Goal: Task Accomplishment & Management: Manage account settings

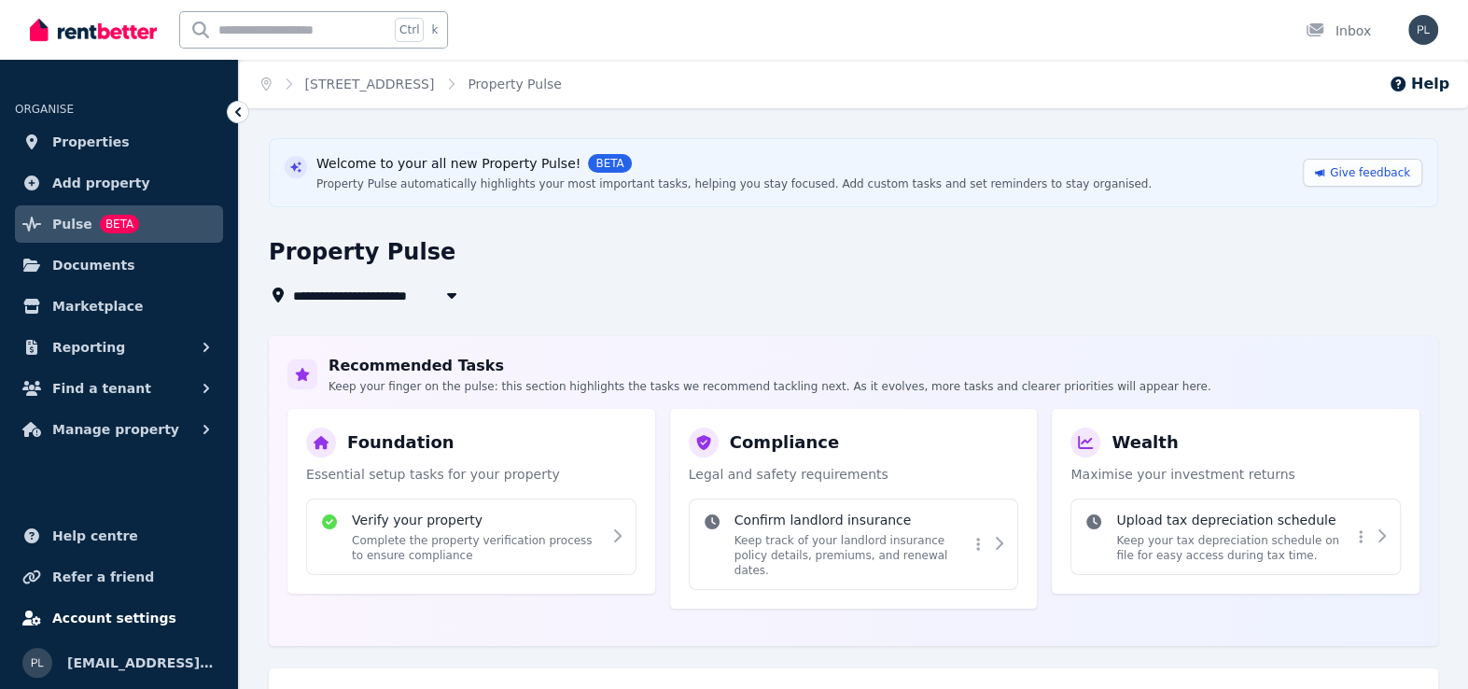
click at [119, 621] on span "Account settings" at bounding box center [114, 618] width 124 height 22
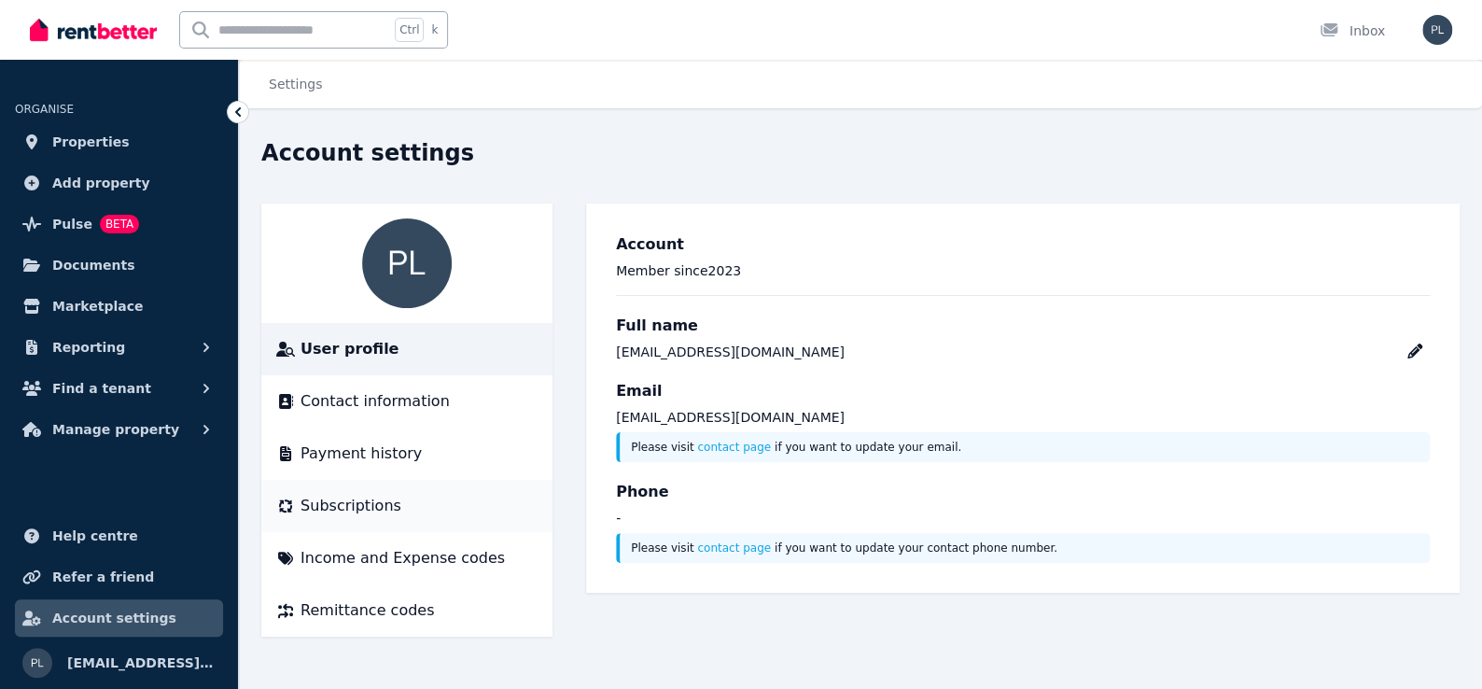
click at [334, 498] on span "Subscriptions" at bounding box center [351, 506] width 101 height 22
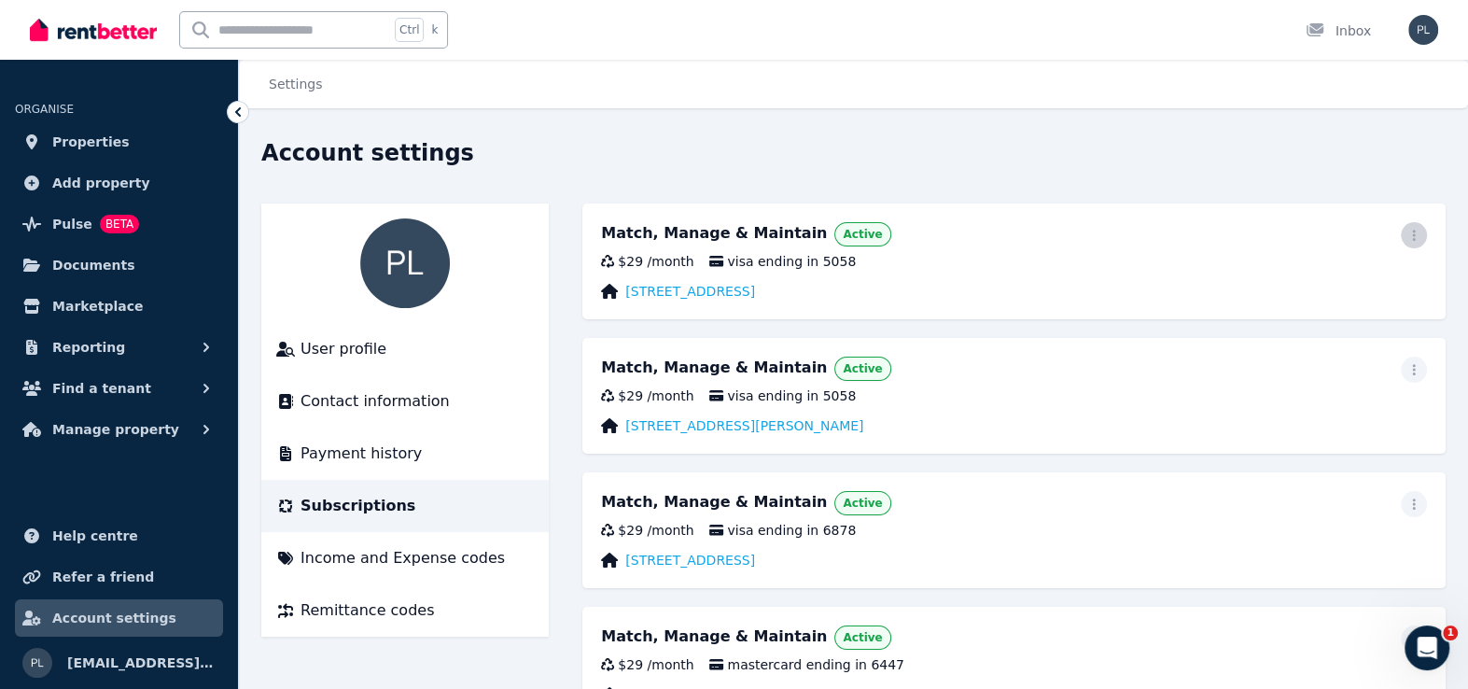
click at [1421, 244] on span "button" at bounding box center [1414, 235] width 26 height 26
click at [1371, 292] on span "Update payment method" at bounding box center [1330, 296] width 164 height 45
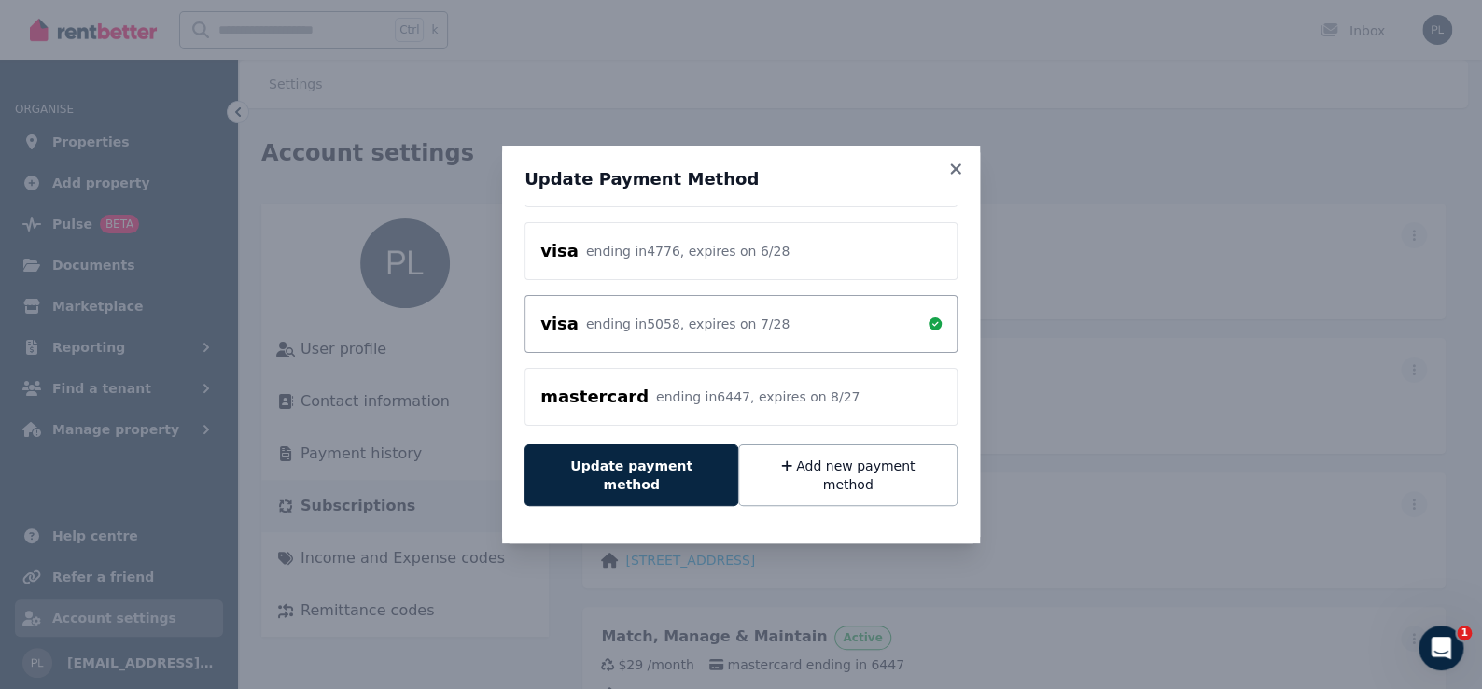
scroll to position [195, 0]
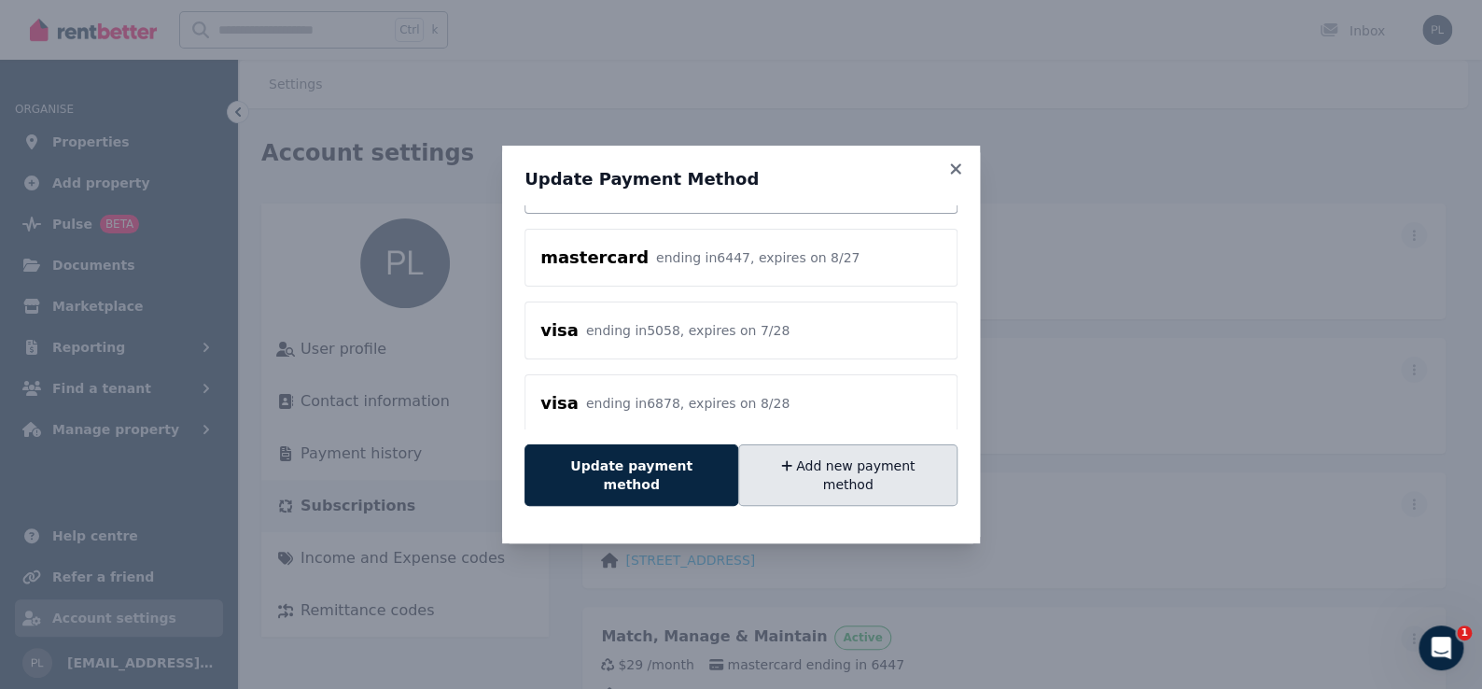
click at [940, 479] on button "Add new payment method" at bounding box center [847, 475] width 219 height 62
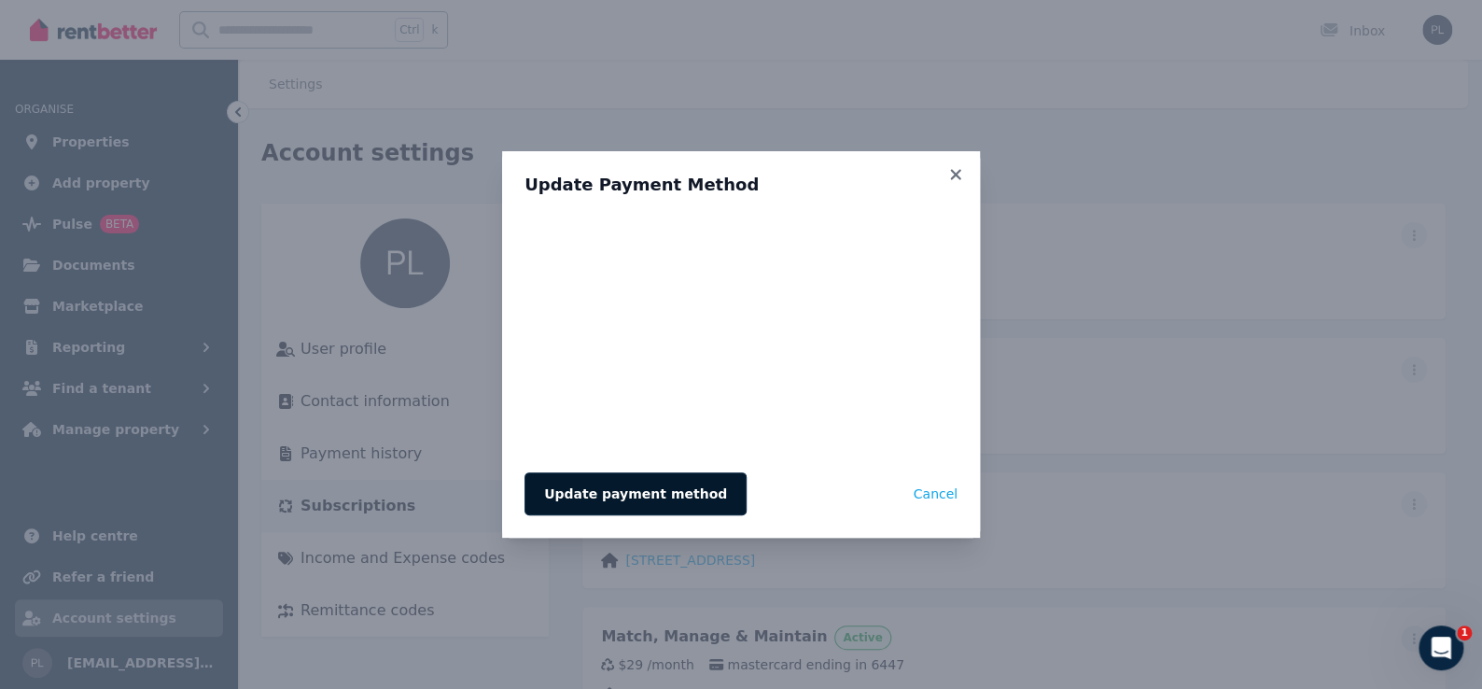
click at [668, 499] on button "Update payment method" at bounding box center [636, 493] width 222 height 43
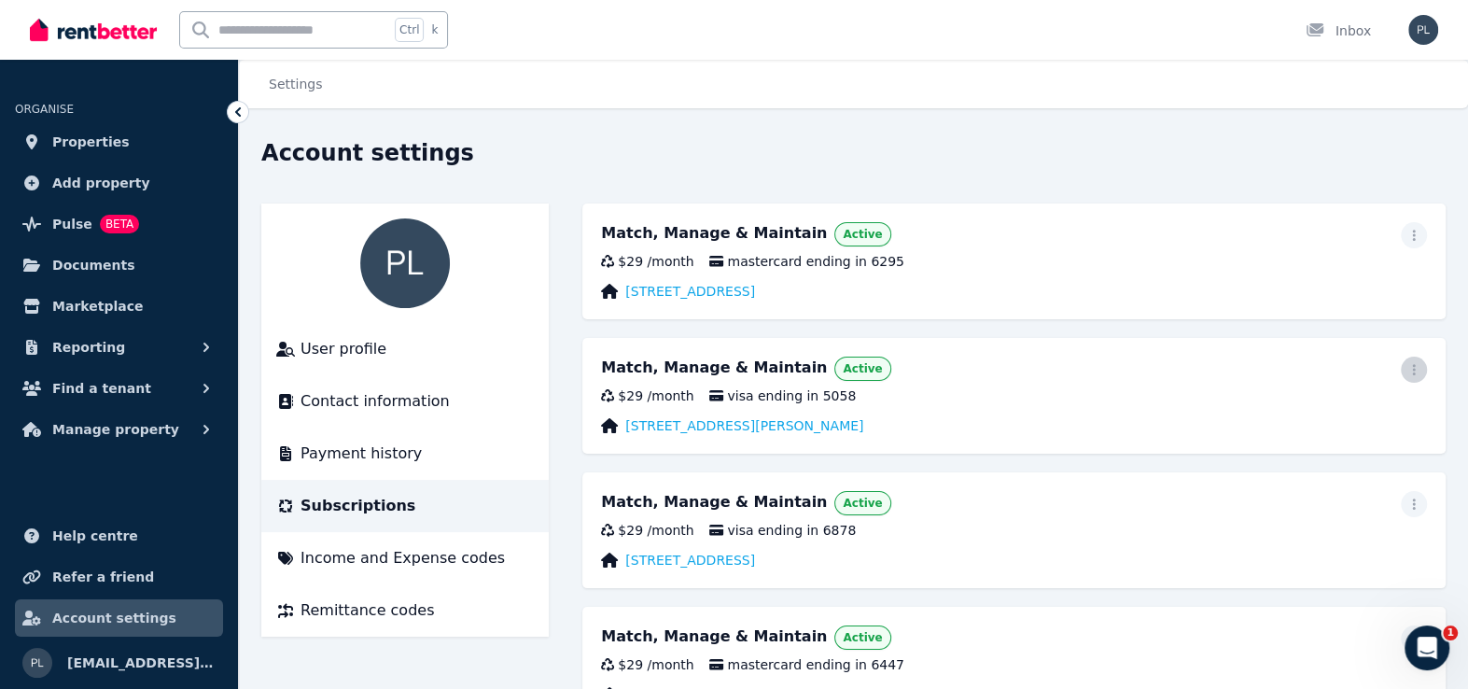
click at [1408, 373] on icon "button" at bounding box center [1414, 369] width 15 height 13
click at [1275, 427] on span "Update payment method" at bounding box center [1330, 431] width 164 height 45
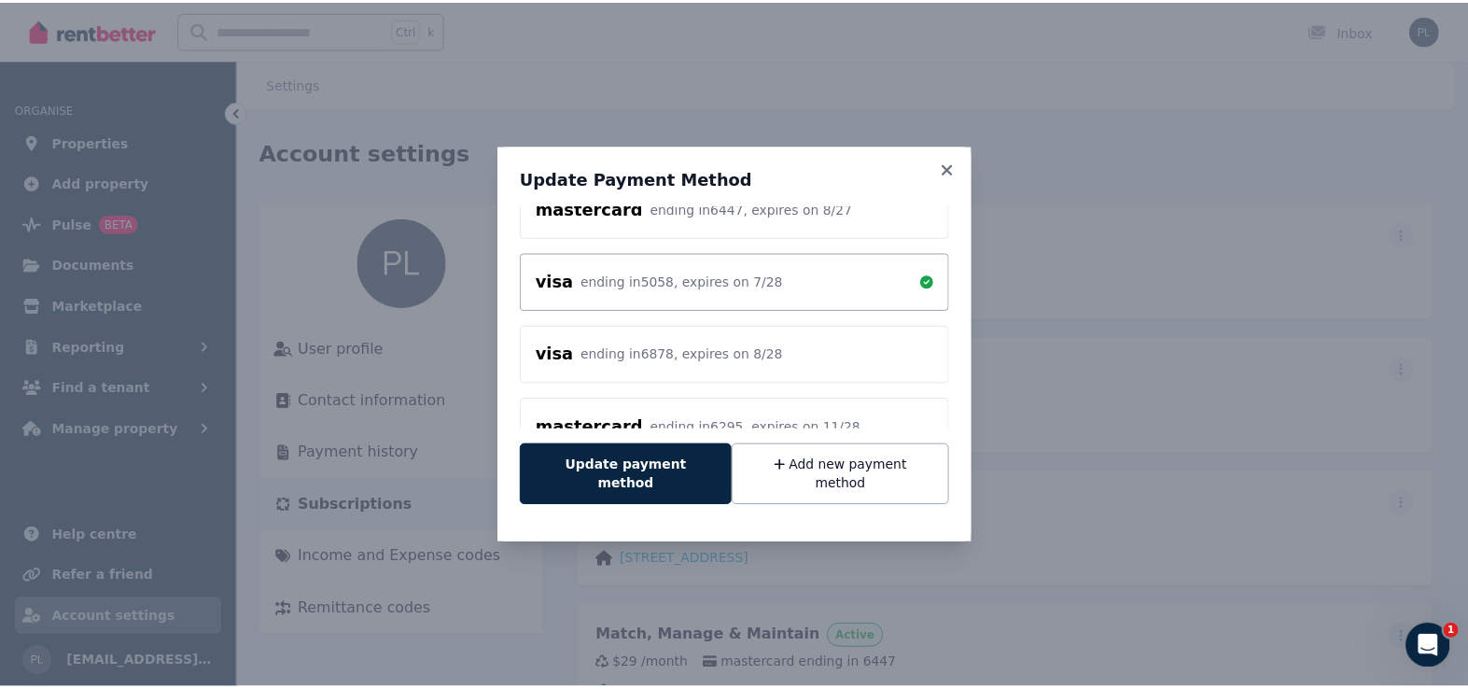
scroll to position [268, 0]
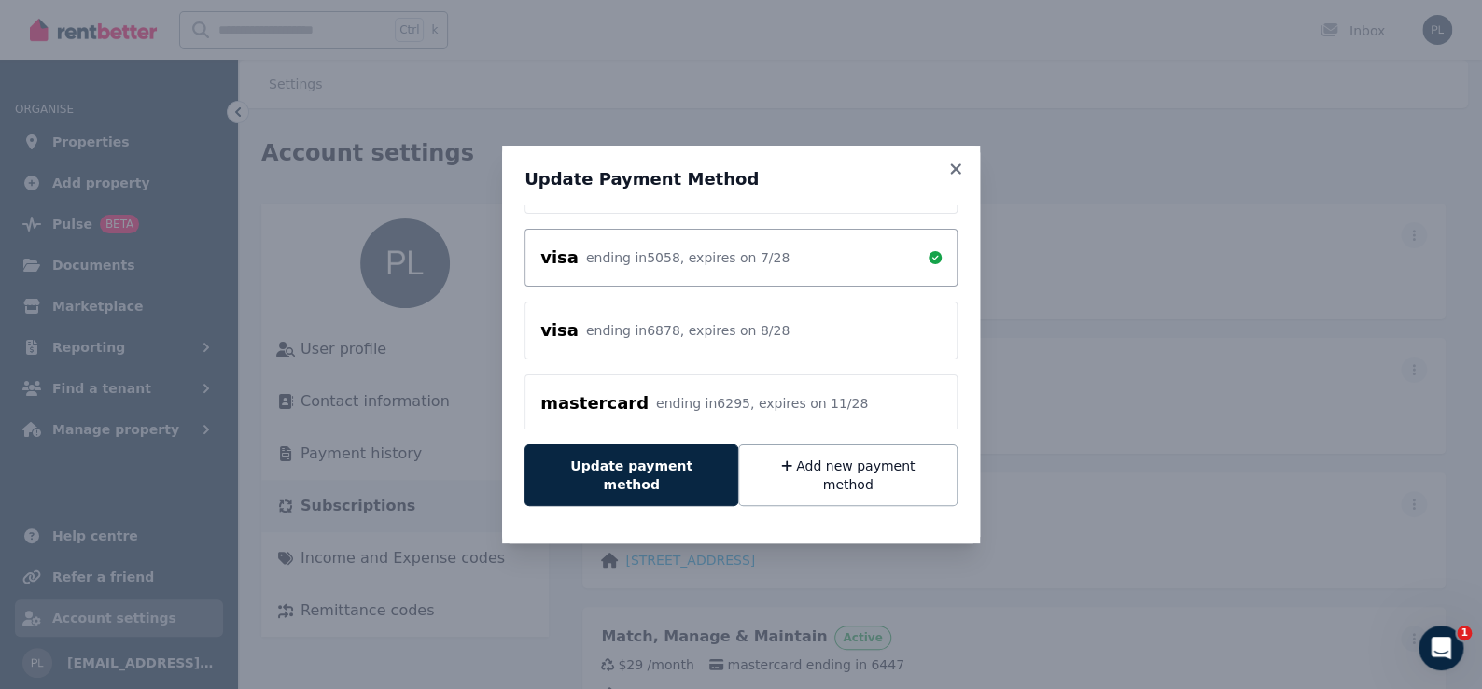
click at [786, 401] on div "ending in 6295 , expires on 11 / 28" at bounding box center [762, 403] width 212 height 19
click at [678, 484] on button "Update payment method" at bounding box center [632, 475] width 214 height 62
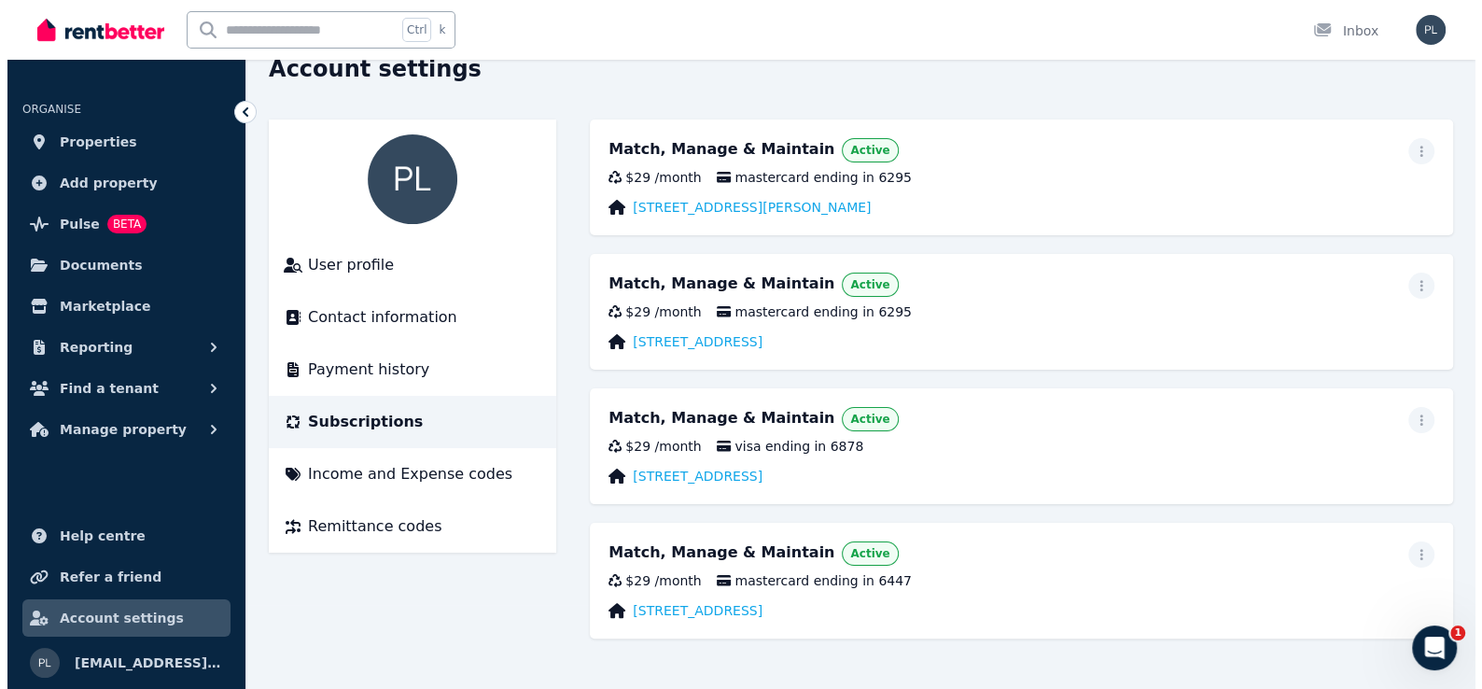
scroll to position [85, 0]
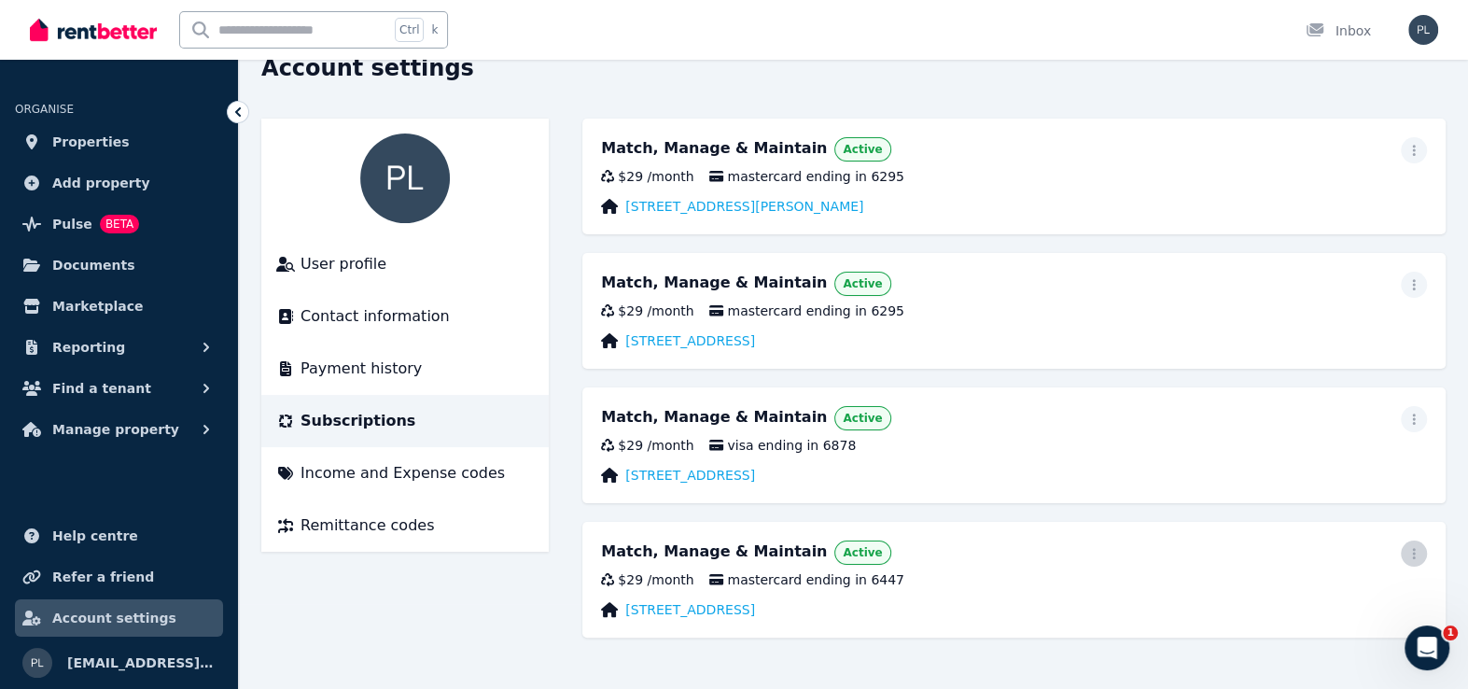
click at [1413, 559] on span "button" at bounding box center [1414, 554] width 26 height 26
click at [1312, 595] on span "Update payment method" at bounding box center [1330, 615] width 164 height 45
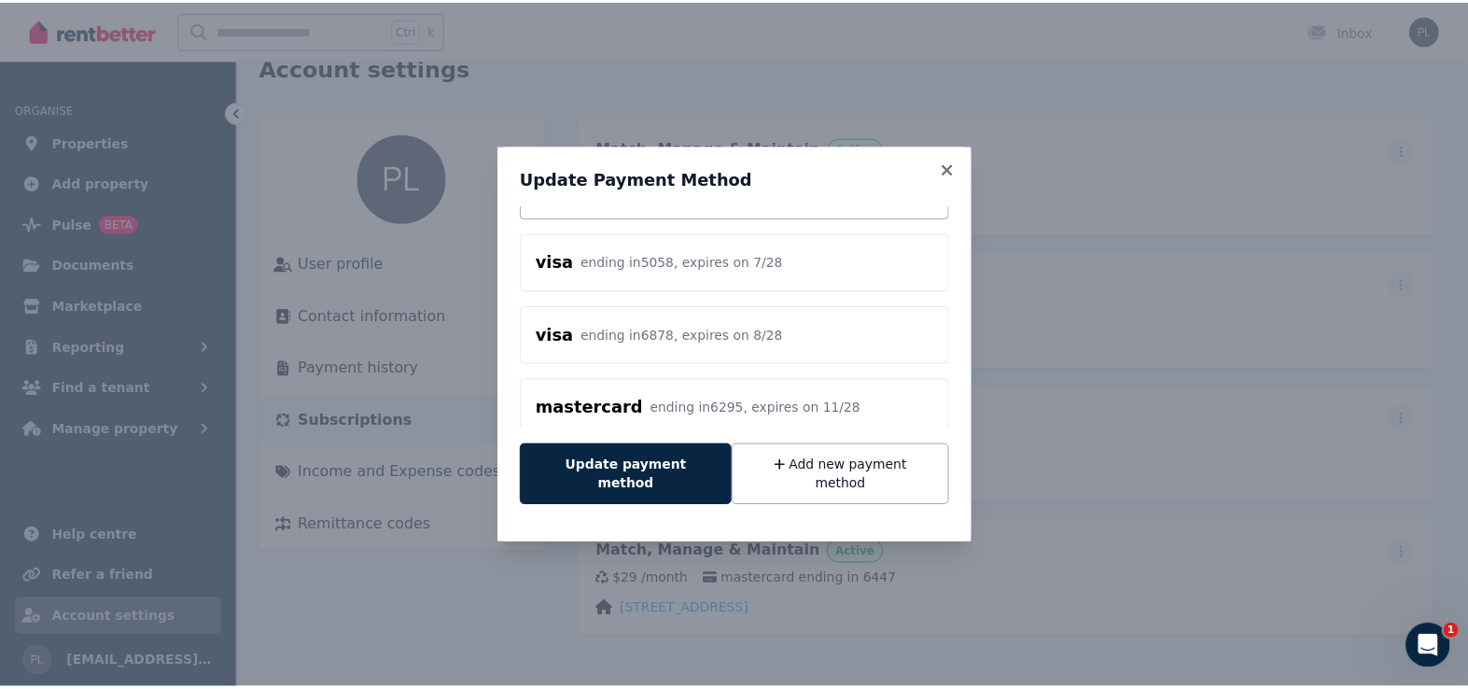
scroll to position [268, 0]
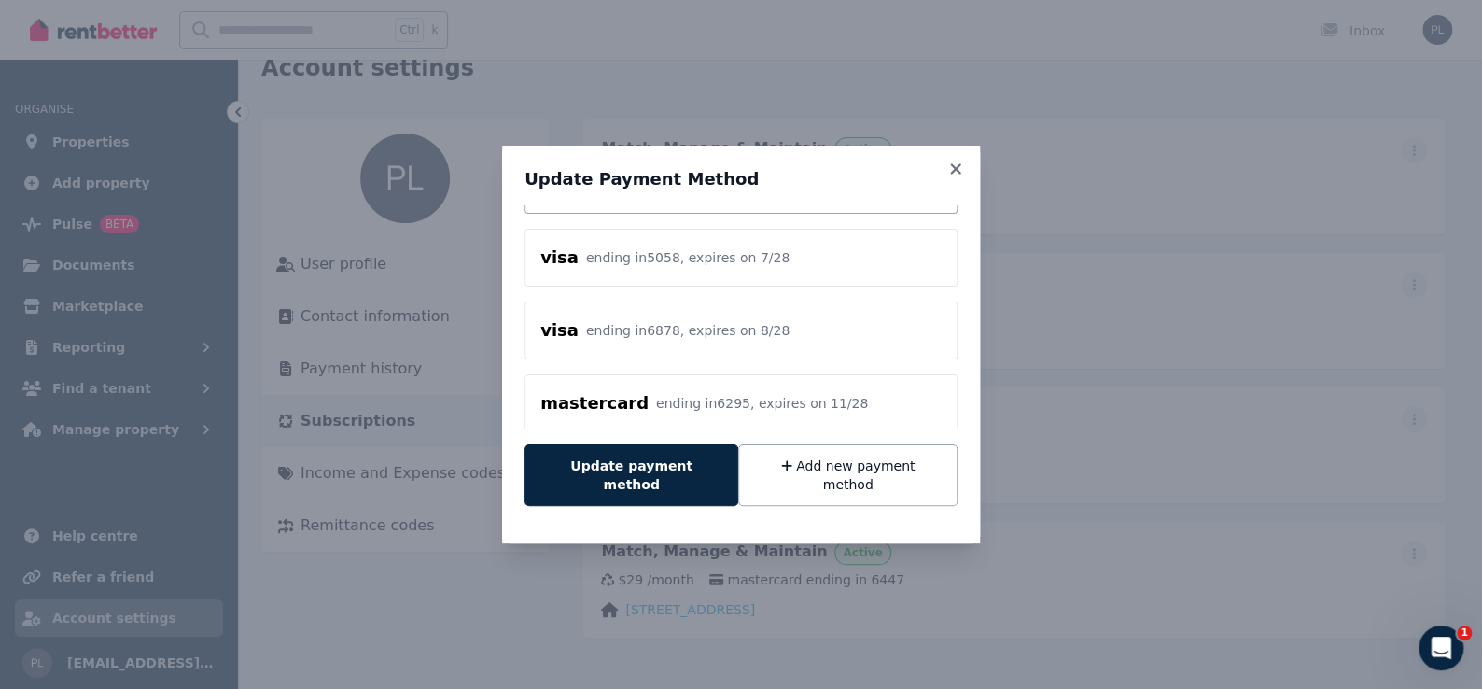
click at [656, 403] on div "ending in 6295 , expires on 11 / 28" at bounding box center [762, 403] width 212 height 19
click at [669, 472] on button "Update payment method" at bounding box center [632, 475] width 214 height 62
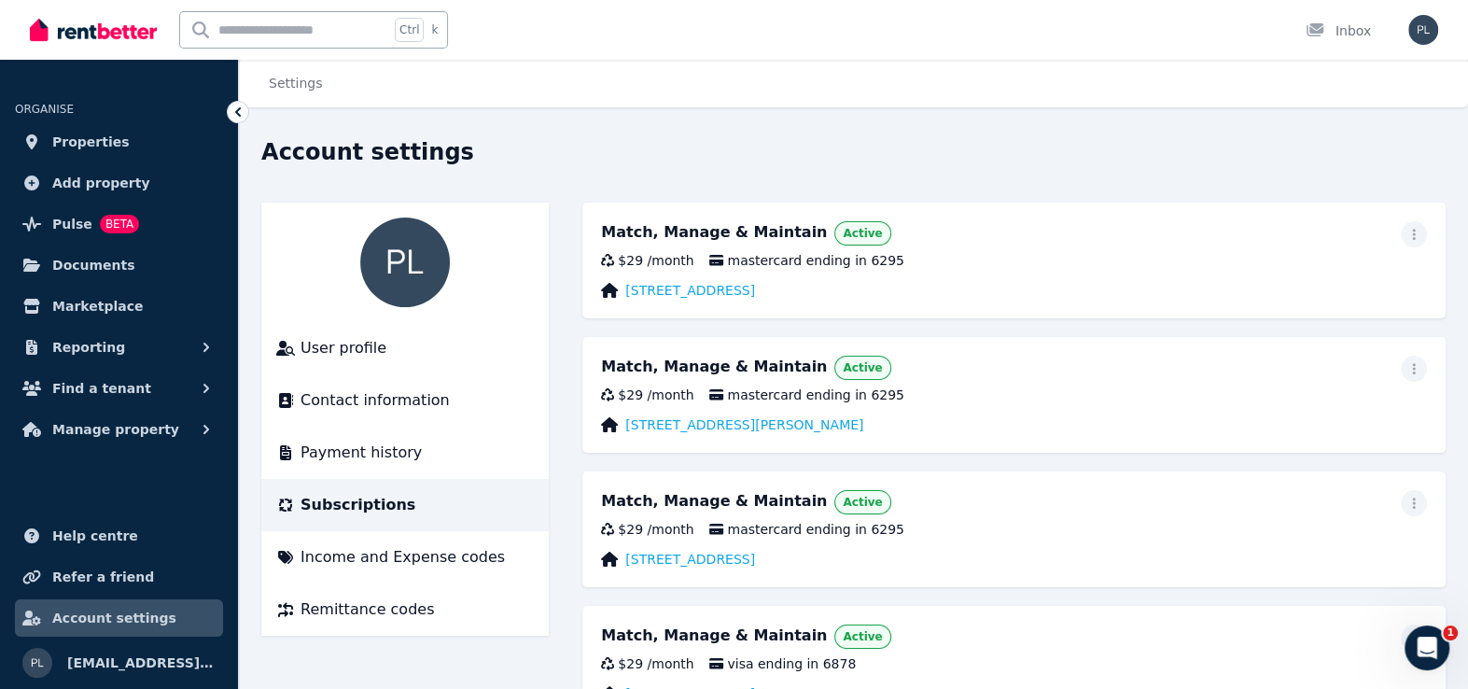
scroll to position [0, 0]
click at [83, 137] on span "Properties" at bounding box center [90, 142] width 77 height 22
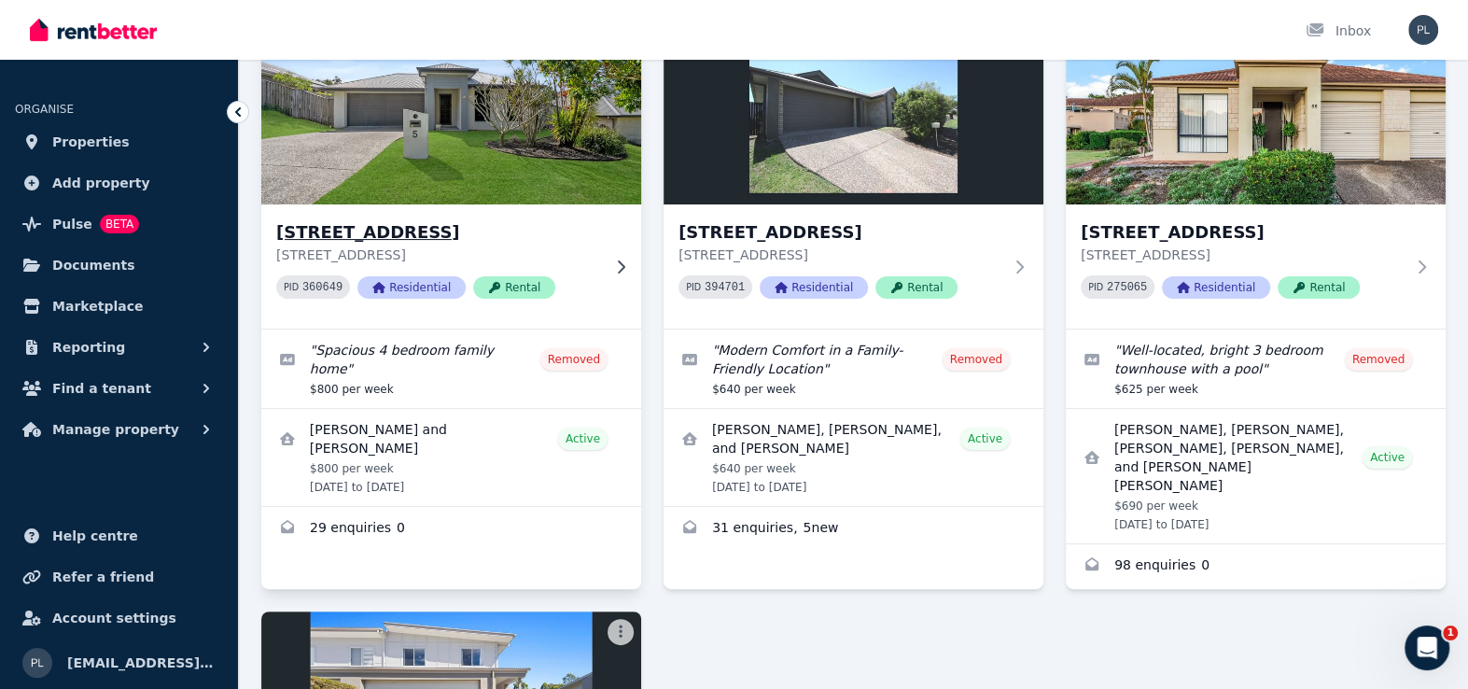
scroll to position [280, 0]
